Goal: Transaction & Acquisition: Purchase product/service

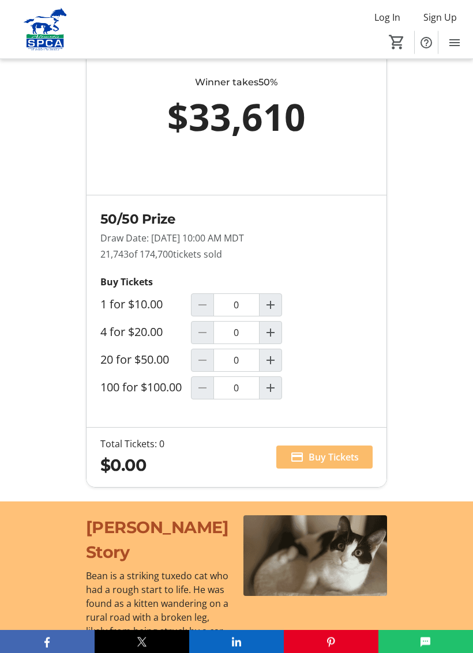
scroll to position [963, 0]
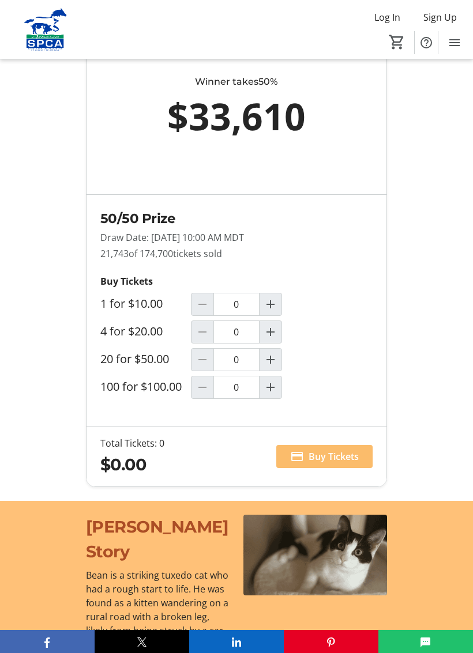
click at [279, 367] on span "Increment by one" at bounding box center [271, 360] width 22 height 22
click at [197, 367] on mat-icon "Decrement by one" at bounding box center [203, 360] width 14 height 14
type input "0"
click at [272, 339] on mat-icon "Increment by one" at bounding box center [271, 332] width 14 height 14
type input "1"
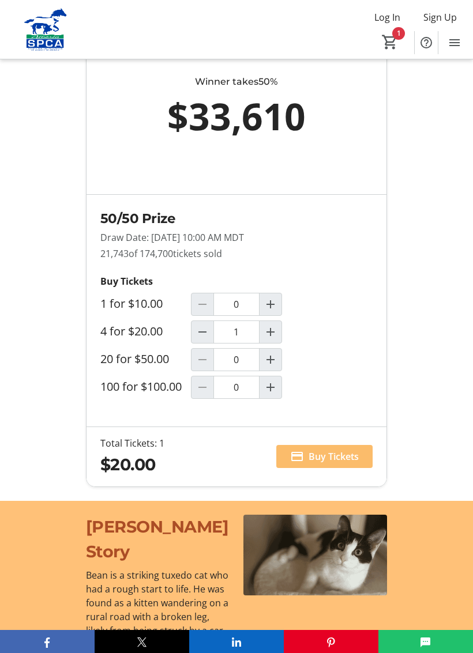
click at [313, 464] on span "Buy Tickets" at bounding box center [334, 457] width 50 height 14
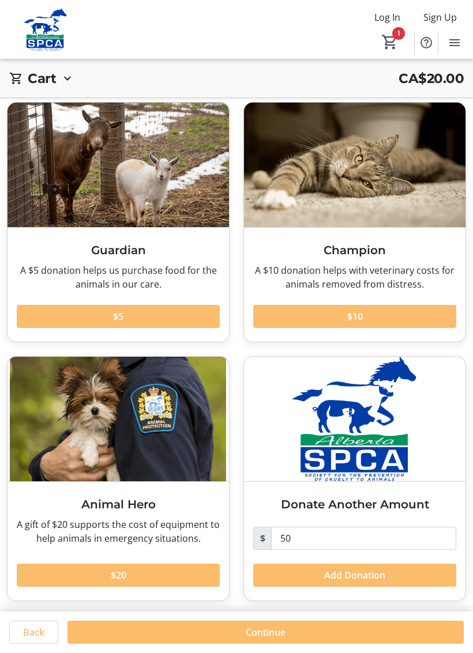
scroll to position [42, 0]
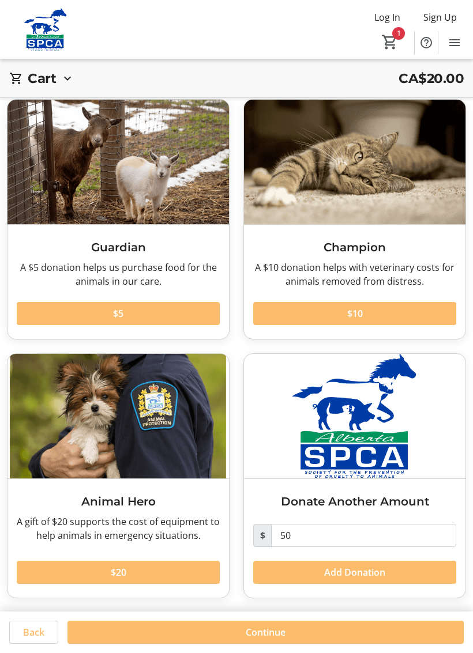
click at [359, 576] on span "Add Donation" at bounding box center [354, 573] width 61 height 14
click at [269, 602] on span "Continue" at bounding box center [266, 633] width 40 height 14
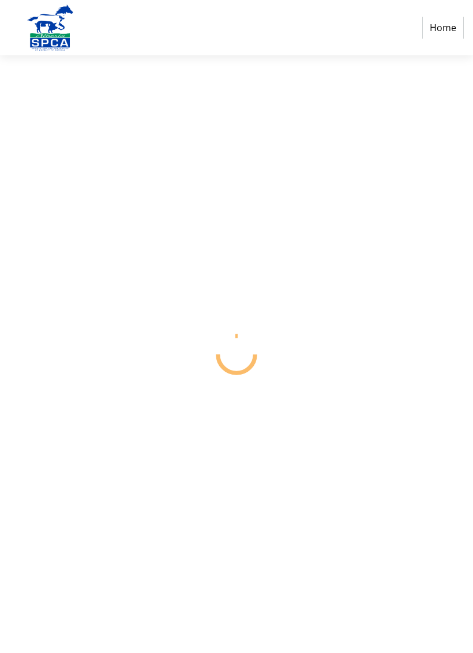
select select "CA"
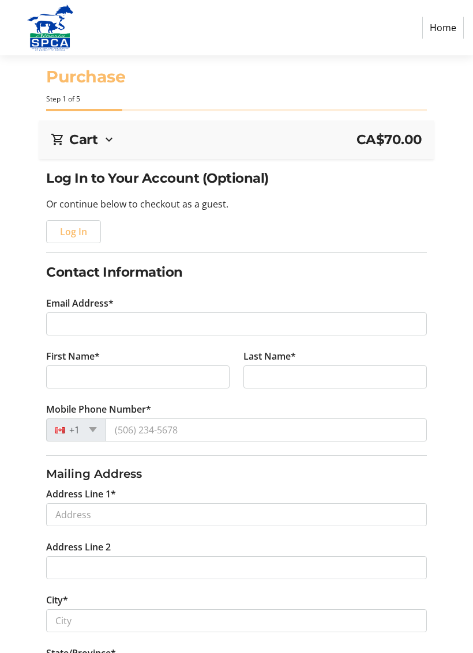
click at [466, 602] on div "Log In to Your Account (Optional) Or continue below to checkout as a guest. Log…" at bounding box center [236, 526] width 473 height 717
click at [464, 602] on div "Log In to Your Account (Optional) Or continue below to checkout as a guest. Log…" at bounding box center [236, 526] width 473 height 717
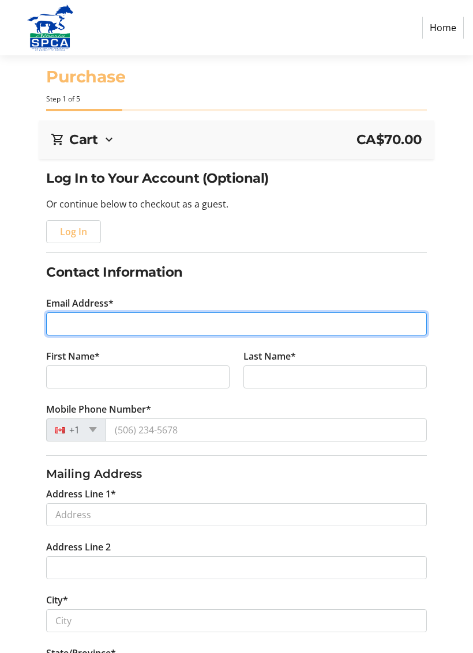
click at [89, 317] on input "Email Address*" at bounding box center [236, 324] width 380 height 23
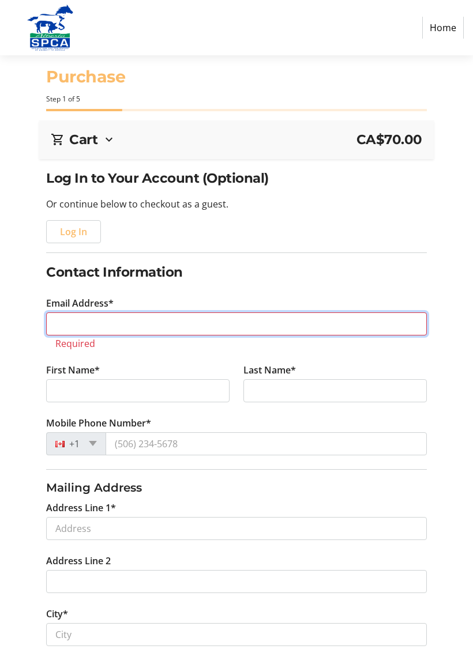
click at [101, 322] on input "Email Address*" at bounding box center [236, 324] width 380 height 23
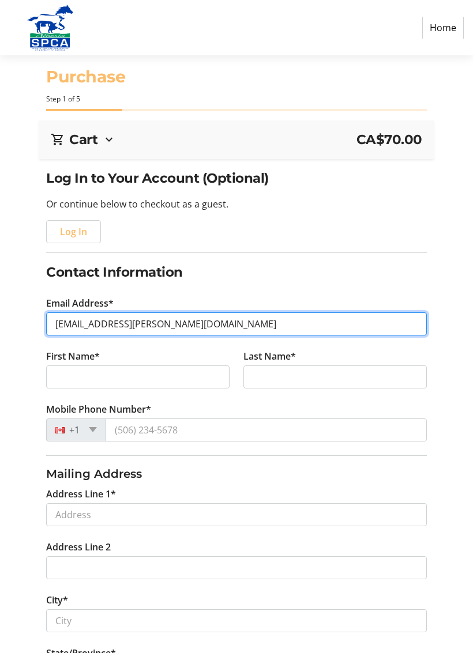
type input "[EMAIL_ADDRESS][PERSON_NAME][DOMAIN_NAME]"
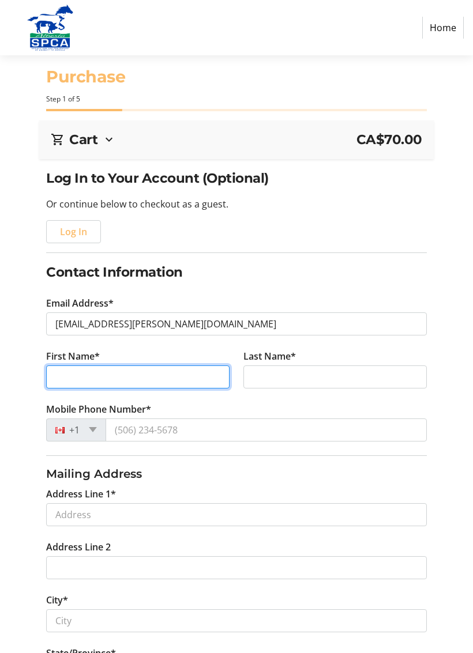
click at [130, 373] on input "First Name*" at bounding box center [137, 377] width 183 height 23
type input "Pat"
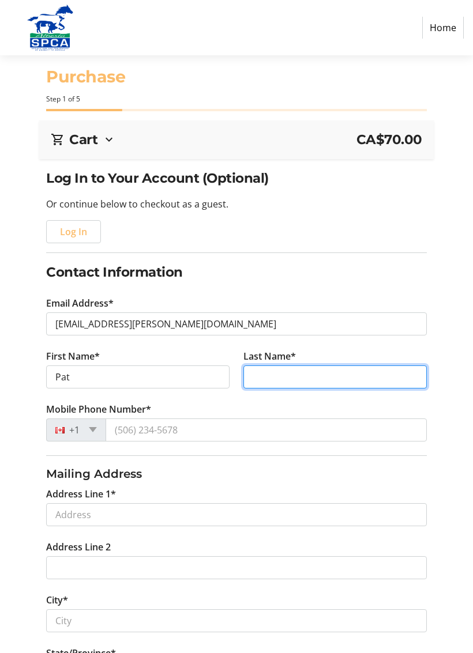
click at [286, 374] on input "Last Name*" at bounding box center [334, 377] width 183 height 23
type input "[PERSON_NAME]"
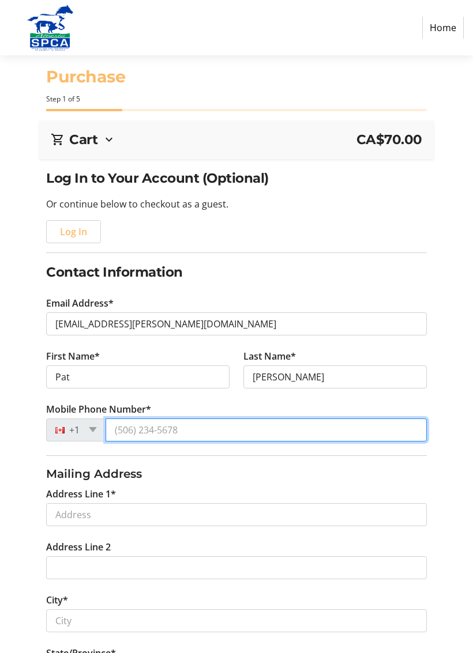
click at [239, 427] on input "Mobile Phone Number*" at bounding box center [266, 430] width 321 height 23
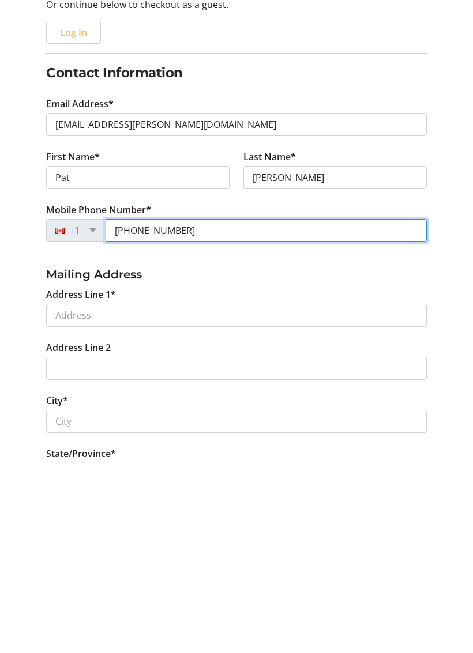
type input "[PHONE_NUMBER]"
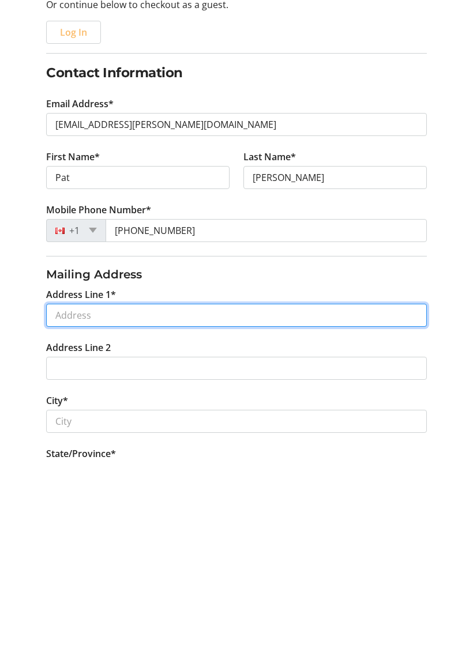
click at [111, 498] on input "Address Line 1*" at bounding box center [236, 509] width 380 height 23
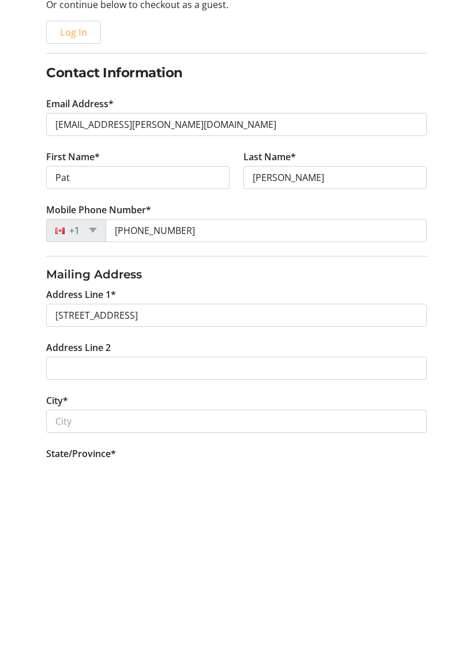
scroll to position [200, 0]
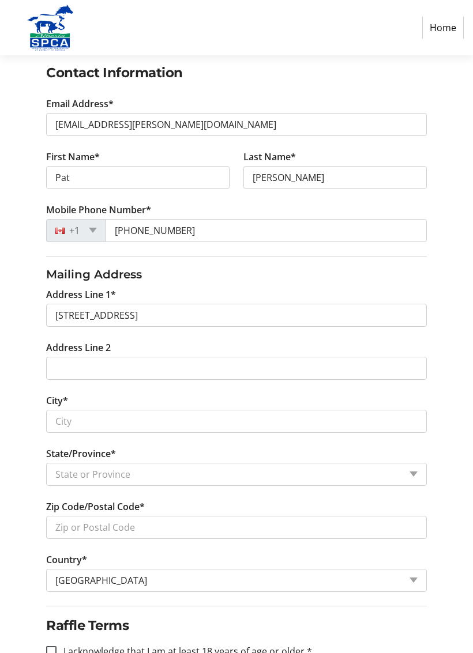
type input "[STREET_ADDRESS]"
type input "Lethbridge"
select select "AB"
type input "T1K 5S7"
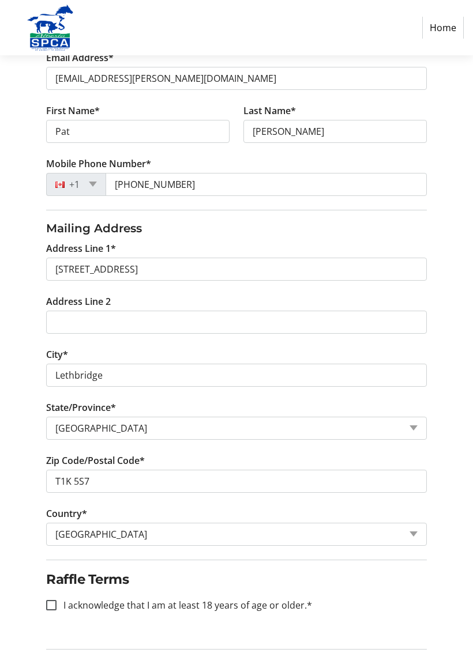
scroll to position [283, 0]
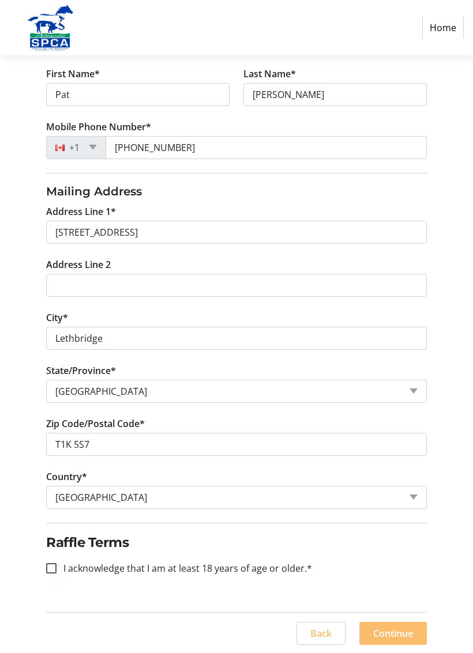
click at [58, 569] on div at bounding box center [51, 569] width 28 height 28
checkbox input "true"
click at [401, 602] on span "Continue" at bounding box center [393, 634] width 40 height 14
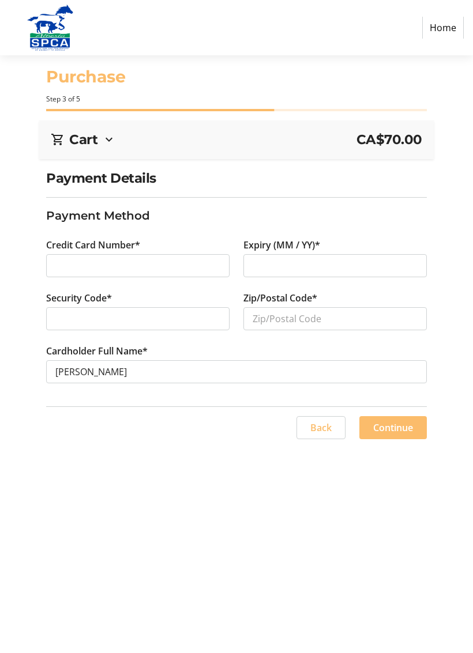
click at [322, 275] on div at bounding box center [334, 265] width 183 height 23
click at [289, 313] on input "Zip/Postal Code*" at bounding box center [334, 318] width 183 height 23
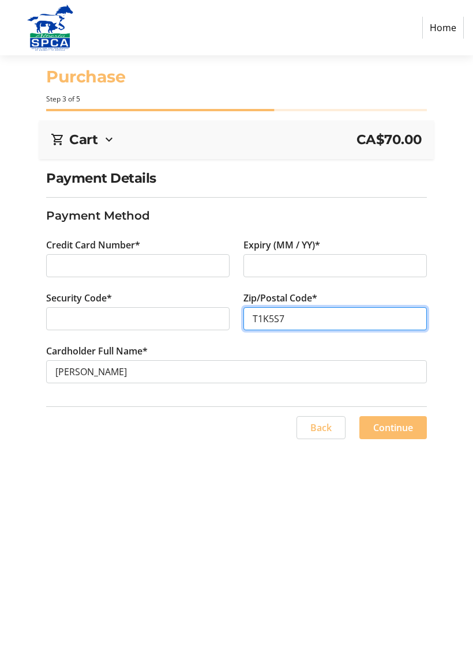
type input "T1K5S7"
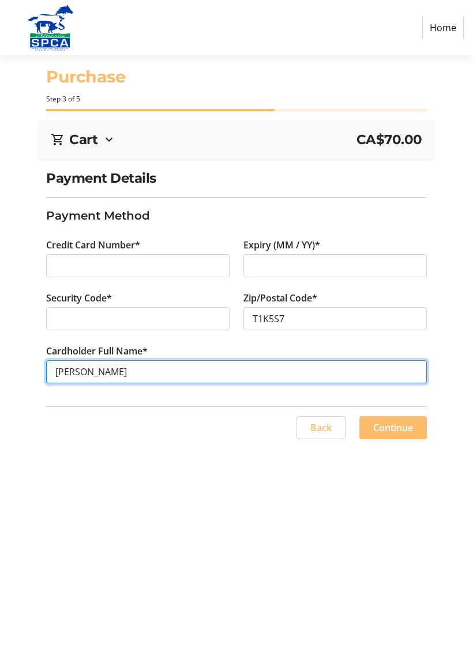
click at [70, 373] on input "[PERSON_NAME]" at bounding box center [236, 371] width 380 height 23
type input "[PERSON_NAME]"
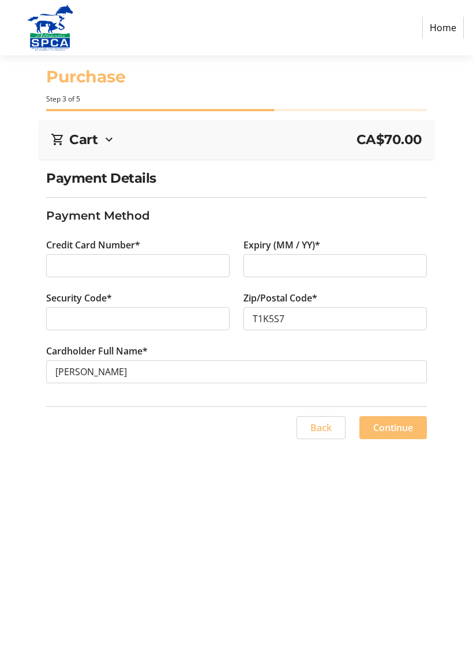
click at [387, 429] on span "Continue" at bounding box center [393, 428] width 40 height 14
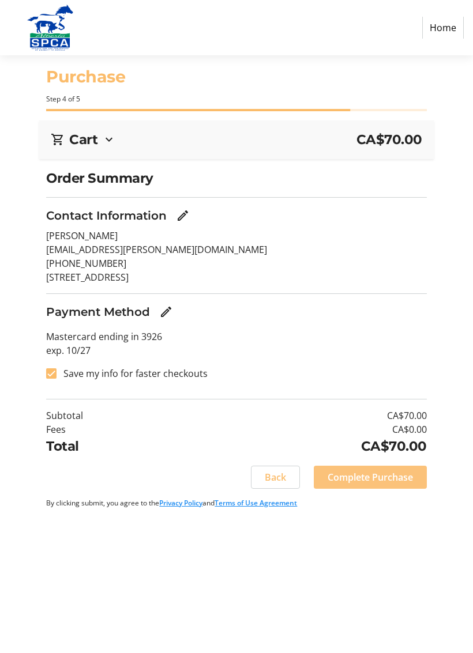
click at [379, 484] on span at bounding box center [370, 478] width 113 height 28
